Goal: Information Seeking & Learning: Learn about a topic

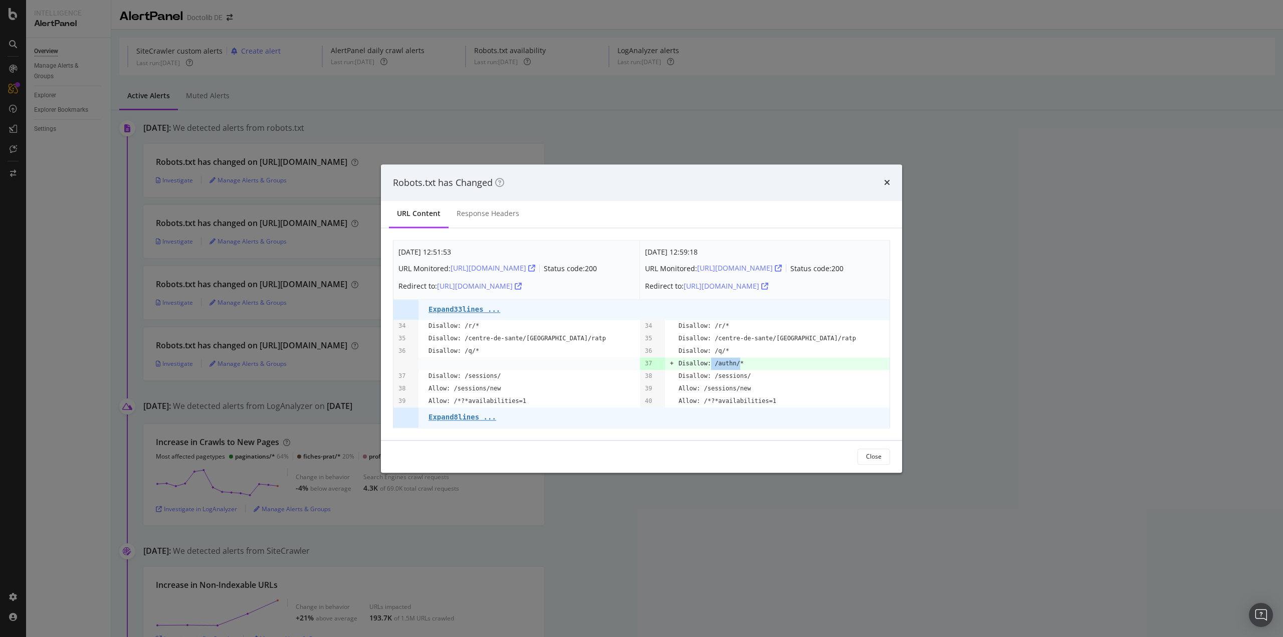
drag, startPoint x: 734, startPoint y: 363, endPoint x: 710, endPoint y: 359, distance: 24.4
click at [710, 359] on pre "Disallow: /authn/*" at bounding box center [711, 363] width 65 height 13
copy pre "/authn/"
